Goal: Information Seeking & Learning: Check status

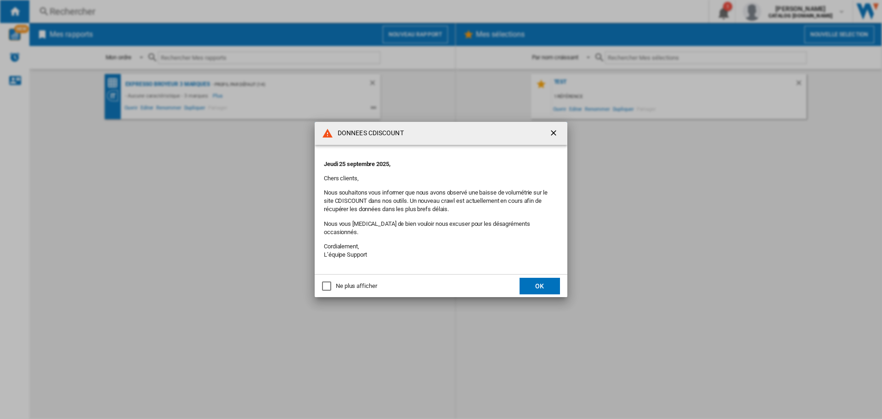
click at [375, 282] on div "Ne plus afficher" at bounding box center [356, 286] width 41 height 8
drag, startPoint x: 538, startPoint y: 286, endPoint x: 528, endPoint y: 286, distance: 9.7
click at [538, 285] on button "OK" at bounding box center [540, 286] width 40 height 17
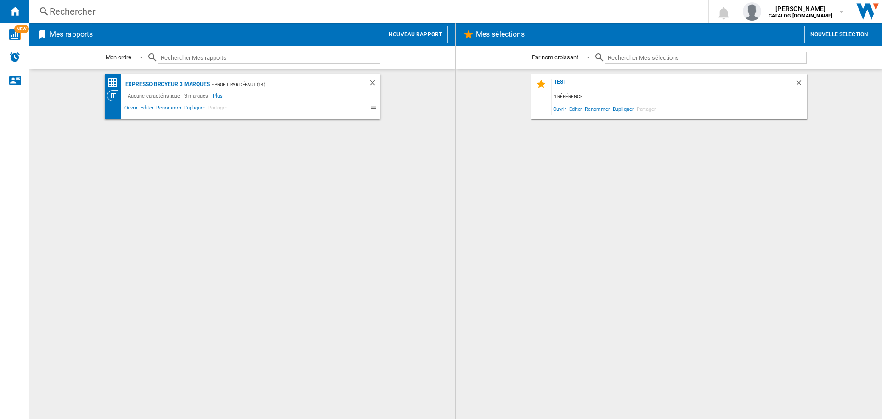
click at [293, 221] on div "Expresso broyeur 3 marques - Profil par défaut (14) - Aucune caractéristique - …" at bounding box center [243, 244] width 408 height 340
click at [149, 6] on div "Rechercher" at bounding box center [367, 11] width 635 height 13
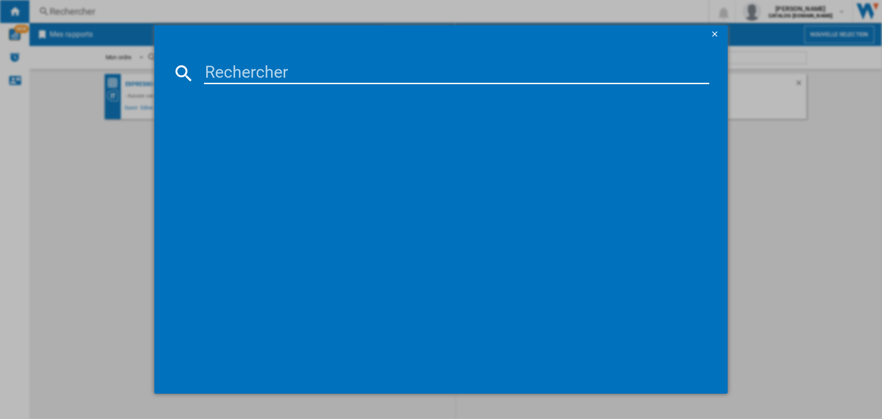
click at [248, 69] on input at bounding box center [457, 73] width 506 height 22
paste input "GS5011PU"
drag, startPoint x: 260, startPoint y: 75, endPoint x: 359, endPoint y: 59, distance: 100.5
click at [359, 59] on md-dialog-content "GS5011PU références (0) Aucun résultat" at bounding box center [441, 219] width 574 height 350
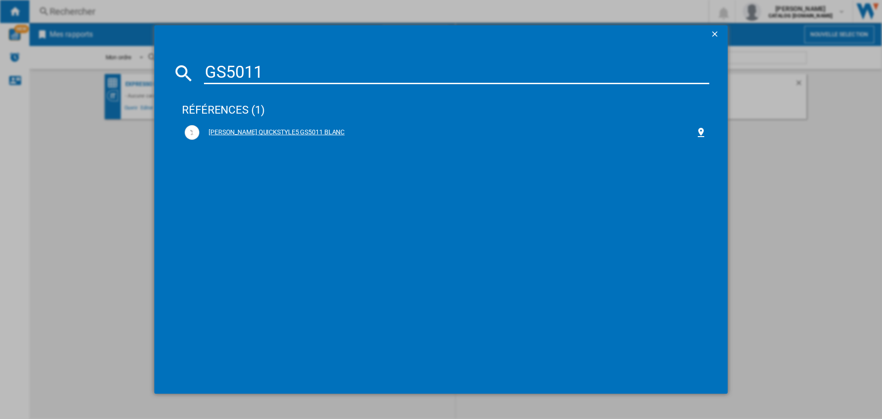
type input "GS5011"
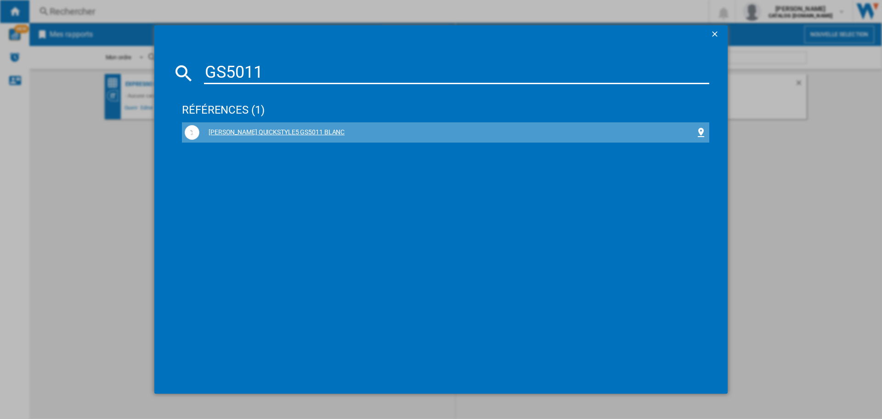
click at [300, 129] on div "[PERSON_NAME] QUICKSTYLE5 GS5011 BLANC" at bounding box center [447, 132] width 496 height 9
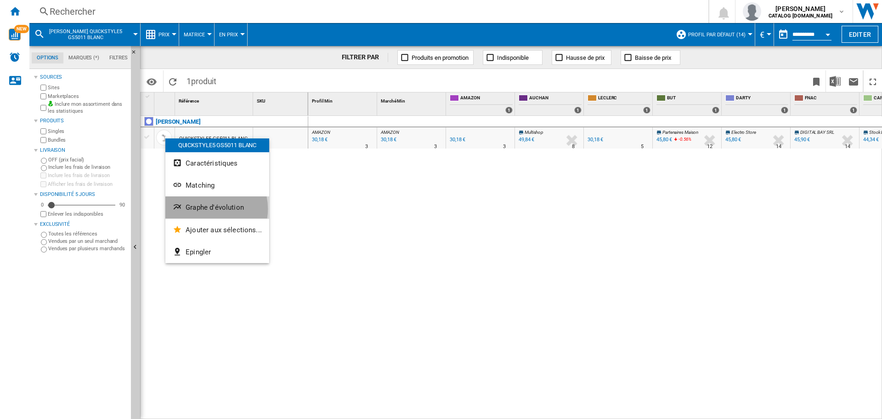
click at [207, 209] on span "Graphe d'évolution" at bounding box center [215, 207] width 58 height 8
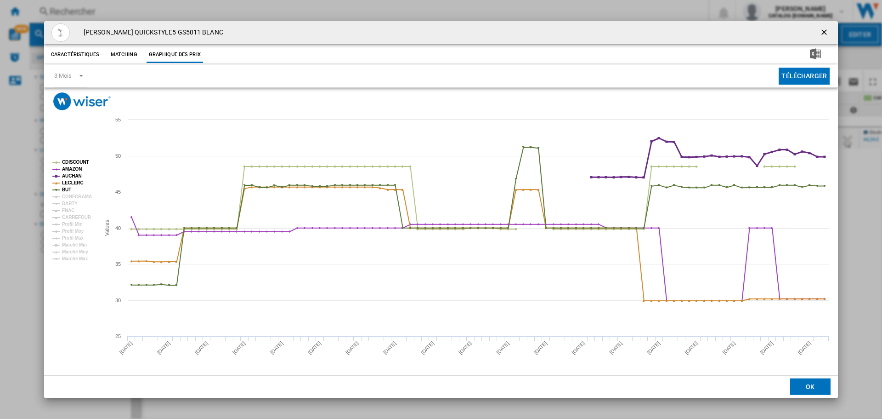
click at [68, 175] on tspan "AUCHAN" at bounding box center [72, 175] width 20 height 5
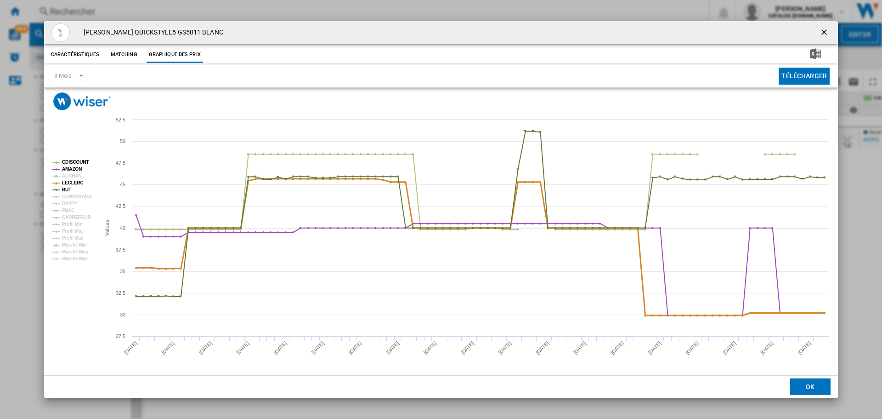
drag, startPoint x: 68, startPoint y: 179, endPoint x: 64, endPoint y: 195, distance: 16.1
click at [68, 180] on tspan "LECLERC" at bounding box center [73, 182] width 22 height 5
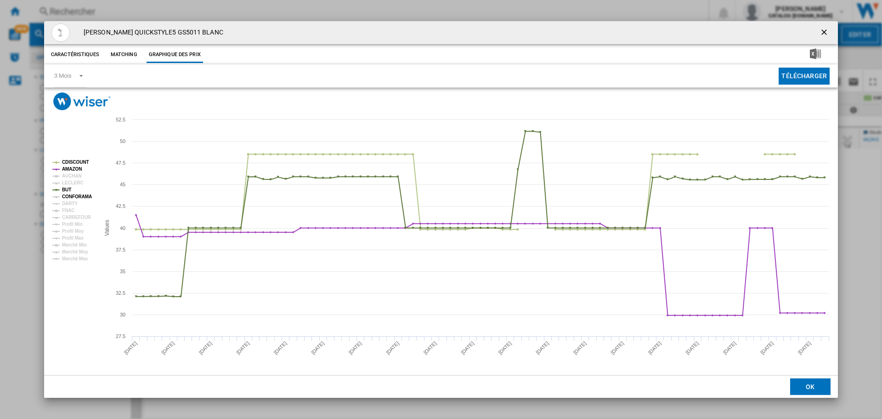
click at [67, 188] on tspan "BUT" at bounding box center [66, 189] width 9 height 5
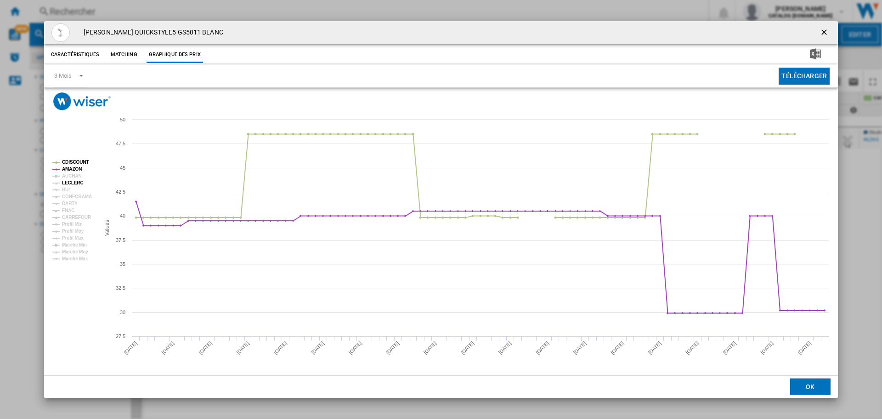
click at [67, 181] on tspan "LECLERC" at bounding box center [73, 182] width 22 height 5
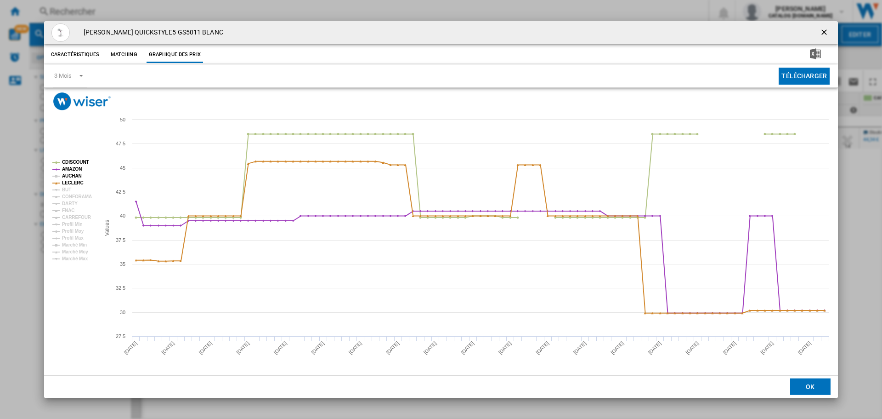
click at [73, 174] on tspan "AUCHAN" at bounding box center [72, 175] width 20 height 5
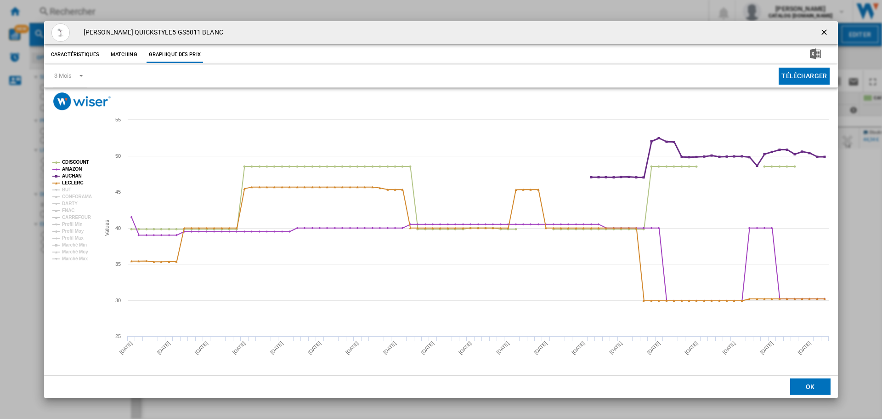
click at [73, 174] on tspan "AUCHAN" at bounding box center [72, 175] width 20 height 5
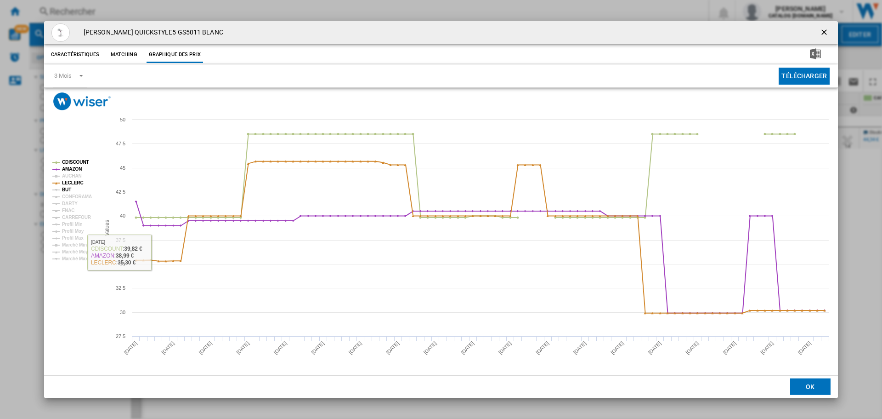
click at [65, 192] on tspan "BUT" at bounding box center [66, 189] width 9 height 5
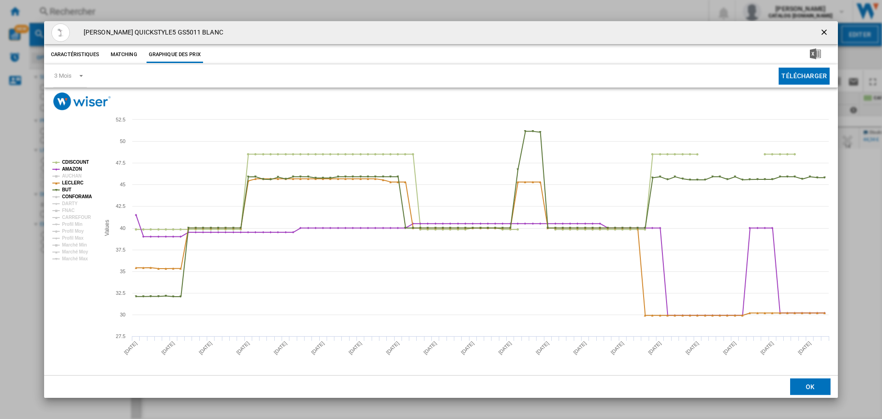
click at [67, 196] on tspan "CONFORAMA" at bounding box center [77, 196] width 30 height 5
click at [69, 206] on tspan "DARTY" at bounding box center [70, 203] width 16 height 5
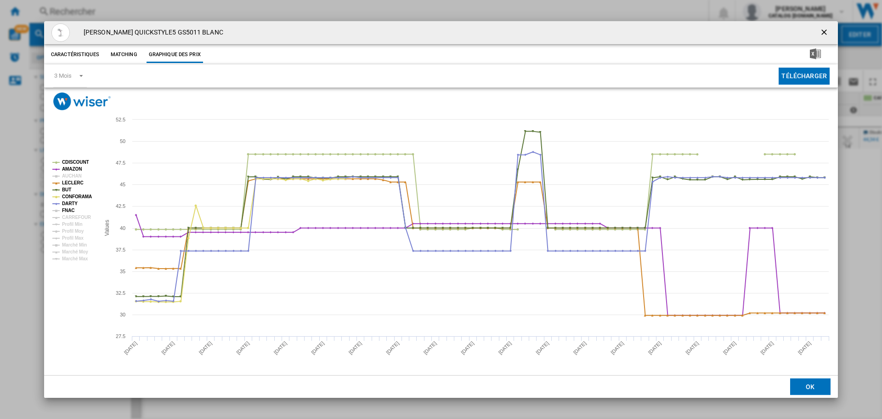
click at [69, 211] on tspan "FNAC" at bounding box center [68, 210] width 12 height 5
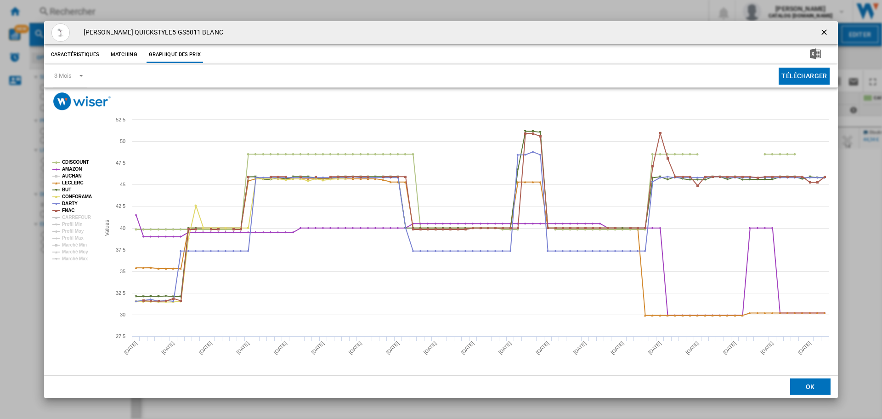
click at [67, 174] on tspan "AUCHAN" at bounding box center [72, 175] width 20 height 5
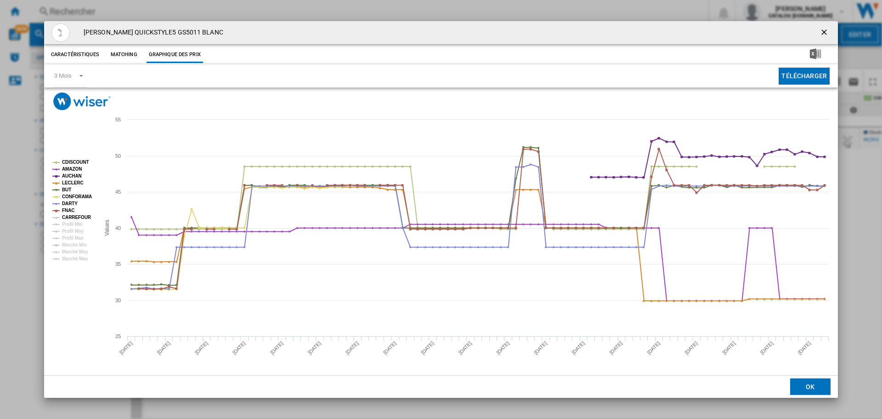
click at [72, 216] on tspan "CARREFOUR" at bounding box center [76, 217] width 29 height 5
click at [71, 166] on tspan "AMAZON" at bounding box center [72, 168] width 20 height 5
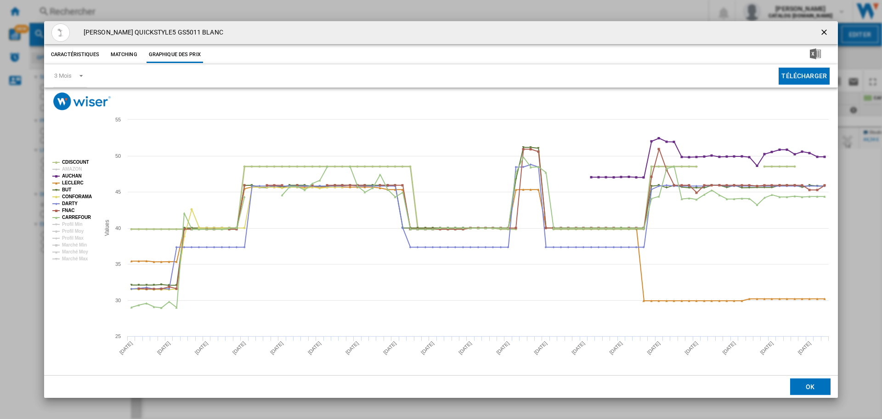
click at [69, 160] on tspan "CDISCOUNT" at bounding box center [75, 161] width 27 height 5
click at [68, 178] on tspan "AUCHAN" at bounding box center [72, 175] width 20 height 5
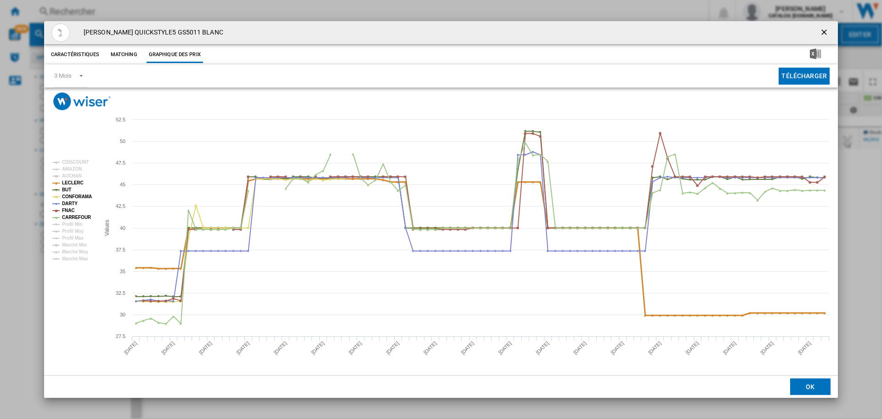
click at [68, 185] on tspan "LECLERC" at bounding box center [73, 182] width 22 height 5
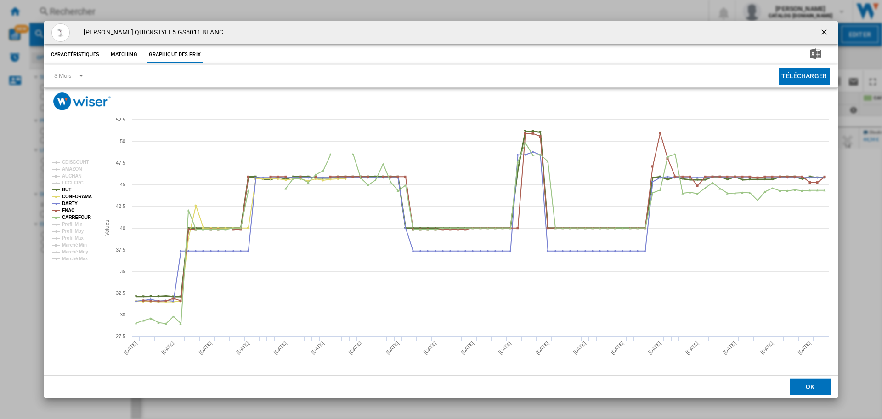
click at [68, 189] on tspan "BUT" at bounding box center [66, 189] width 9 height 5
click at [68, 196] on tspan "CONFORAMA" at bounding box center [77, 196] width 30 height 5
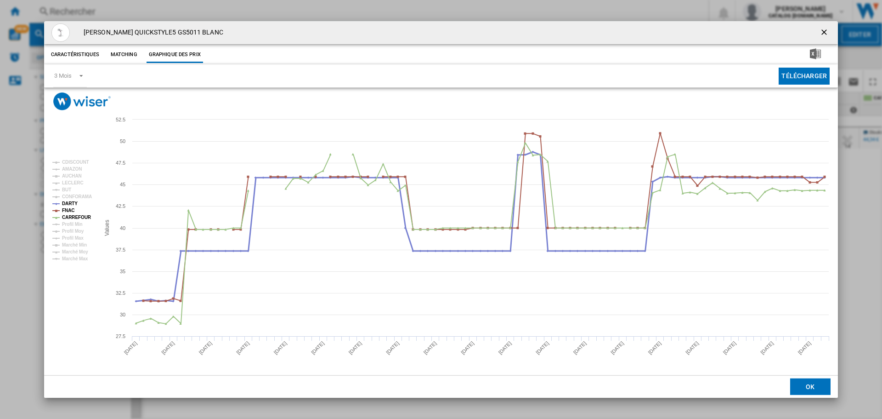
click at [68, 202] on tspan "DARTY" at bounding box center [70, 203] width 16 height 5
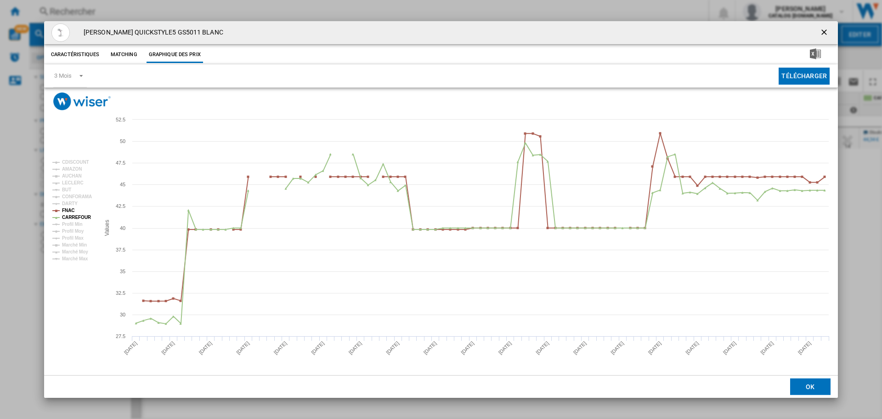
click at [67, 208] on tspan "FNAC" at bounding box center [68, 210] width 12 height 5
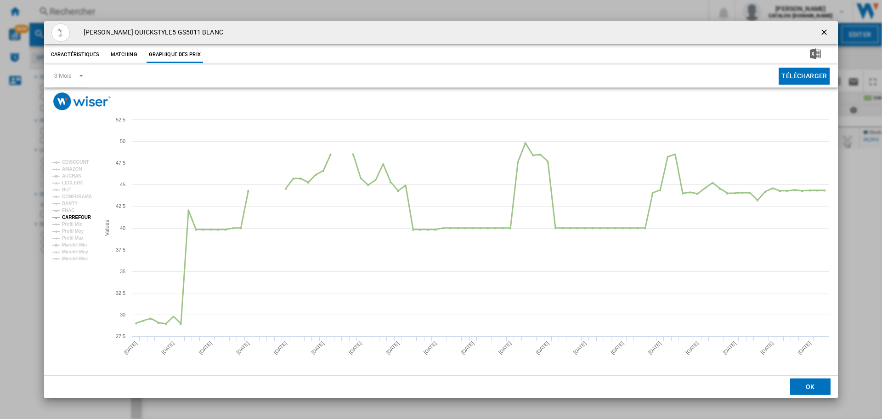
click at [68, 216] on tspan "CARREFOUR" at bounding box center [76, 217] width 29 height 5
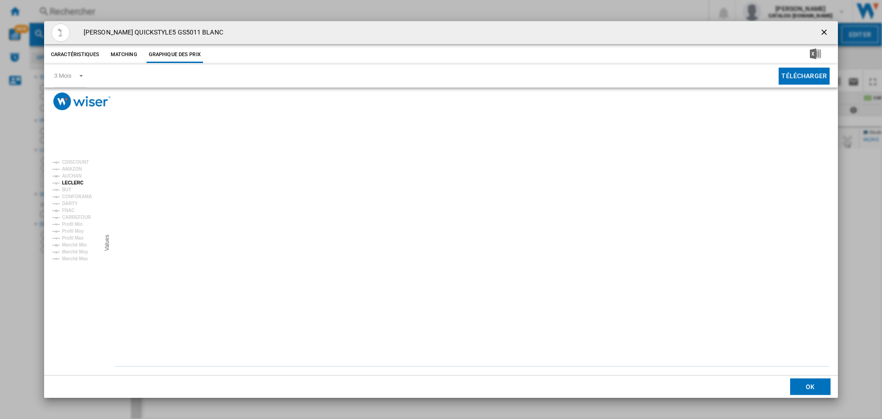
click at [72, 181] on tspan "LECLERC" at bounding box center [73, 182] width 22 height 5
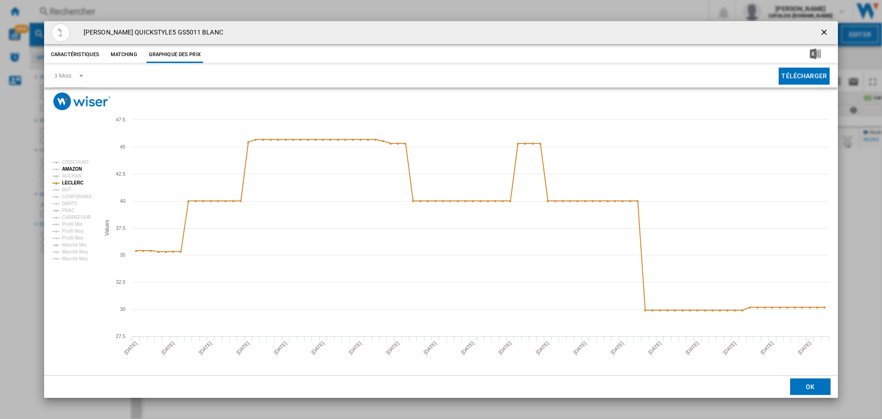
click at [67, 169] on tspan "AMAZON" at bounding box center [72, 168] width 20 height 5
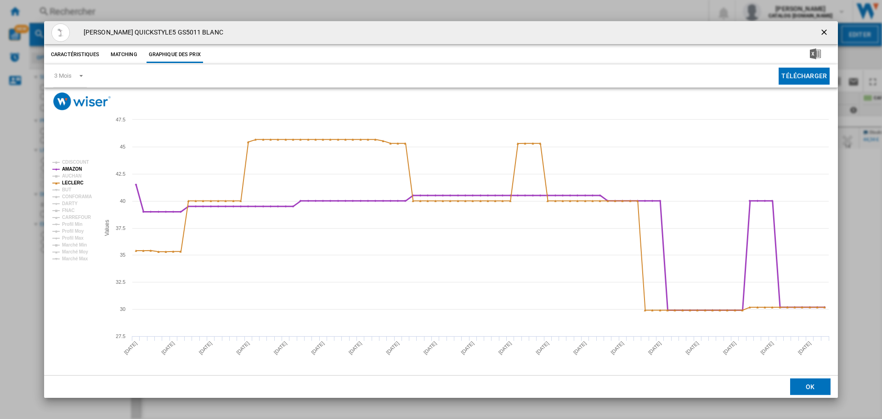
click at [67, 169] on tspan "AMAZON" at bounding box center [72, 168] width 20 height 5
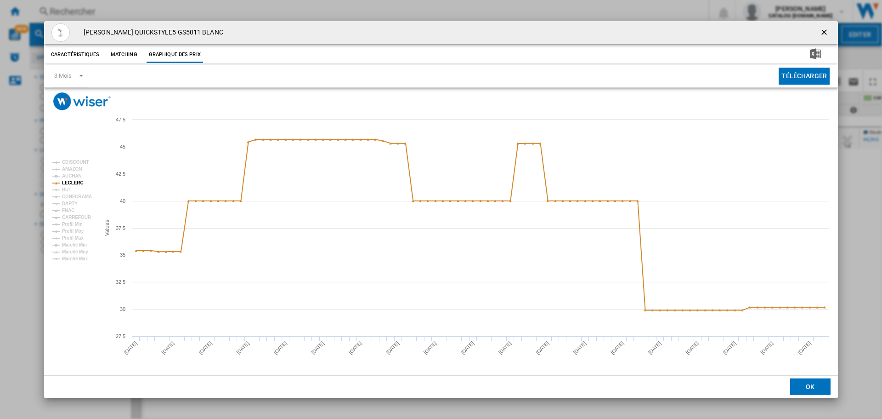
click at [67, 169] on tspan "AMAZON" at bounding box center [72, 168] width 20 height 5
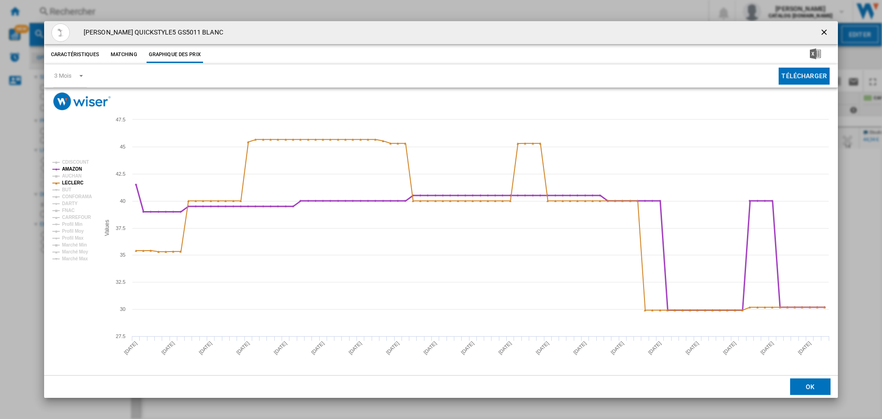
click at [67, 169] on tspan "AMAZON" at bounding box center [72, 168] width 20 height 5
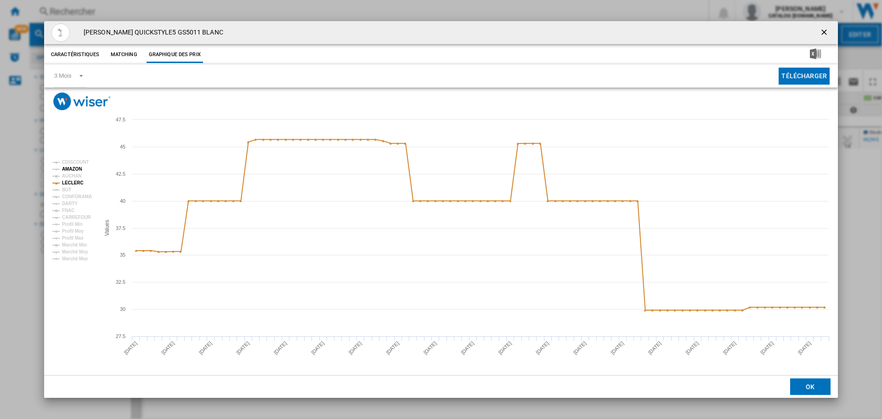
click at [68, 169] on tspan "AMAZON" at bounding box center [72, 168] width 20 height 5
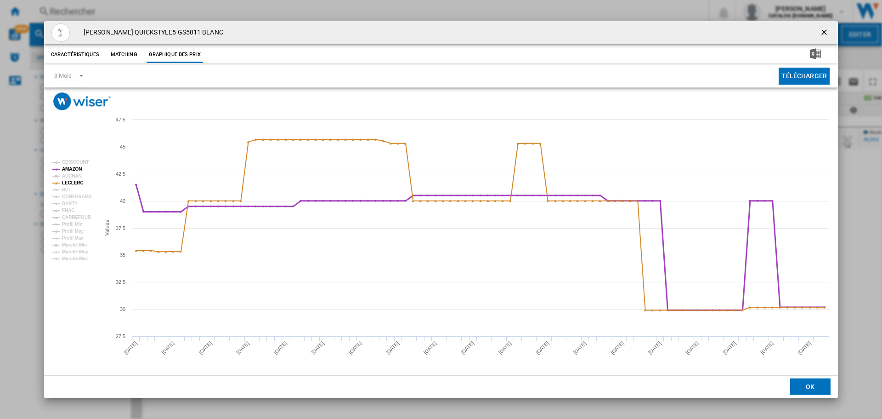
click at [68, 169] on tspan "AMAZON" at bounding box center [72, 168] width 20 height 5
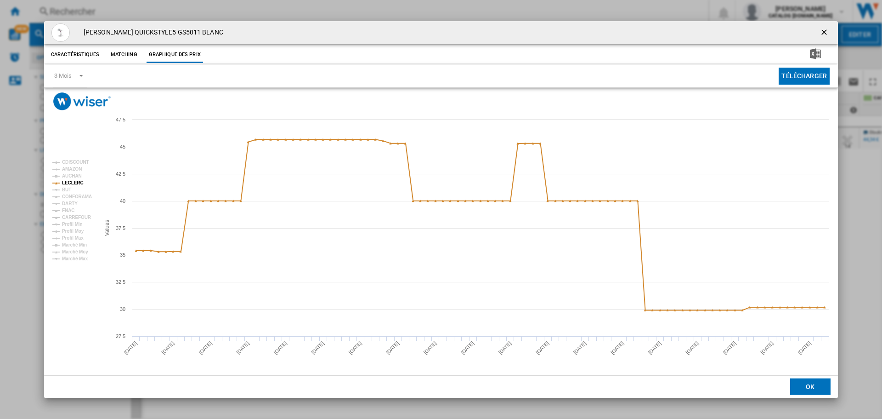
click at [68, 169] on tspan "AMAZON" at bounding box center [72, 168] width 20 height 5
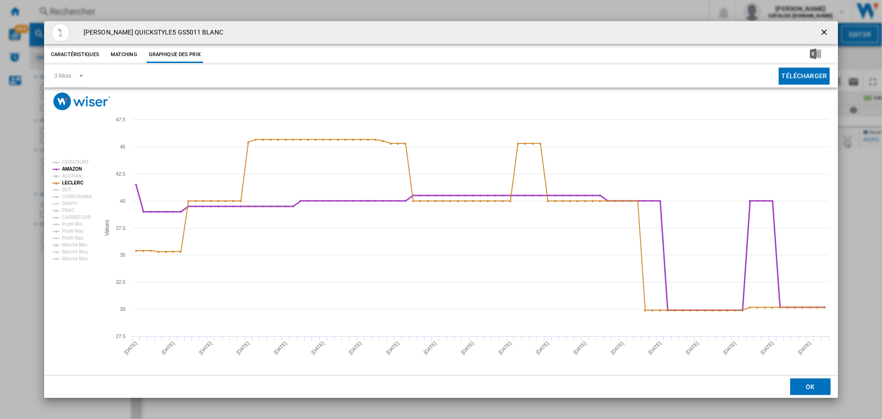
click at [68, 169] on tspan "AMAZON" at bounding box center [72, 168] width 20 height 5
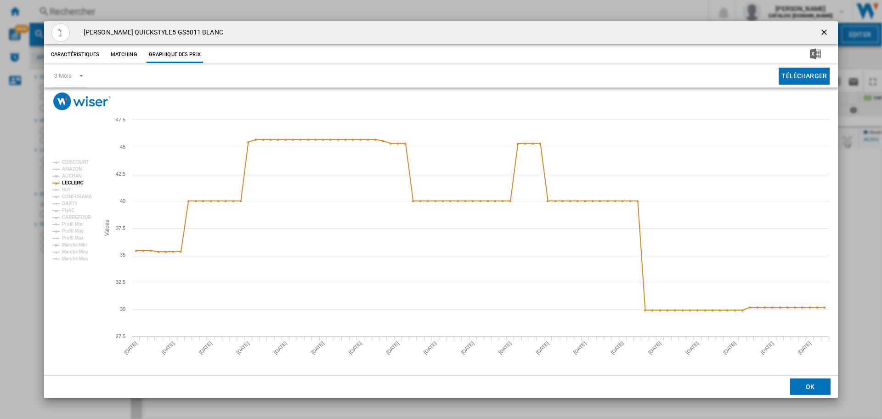
click at [822, 31] on ng-md-icon "getI18NText('BUTTONS.CLOSE_DIALOG')" at bounding box center [825, 33] width 11 height 11
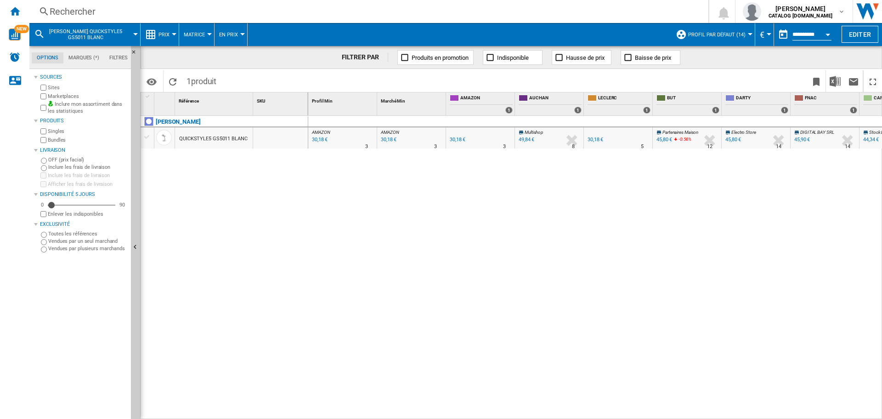
click at [530, 241] on div "AMAZON : FR AMAZON -1.0 % 30,18 € % N/A 3 AMAZON : FR AMAZON AMAZON : FR AMAZON…" at bounding box center [595, 267] width 574 height 303
